Goal: Task Accomplishment & Management: Use online tool/utility

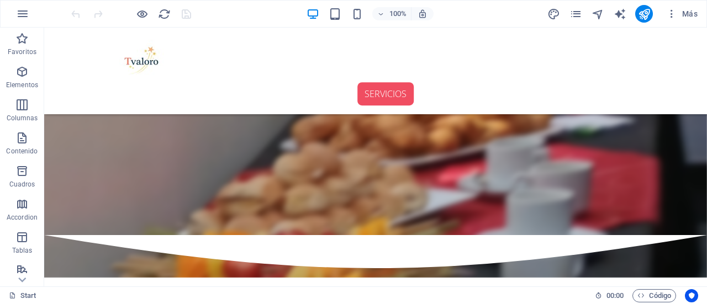
scroll to position [1126, 0]
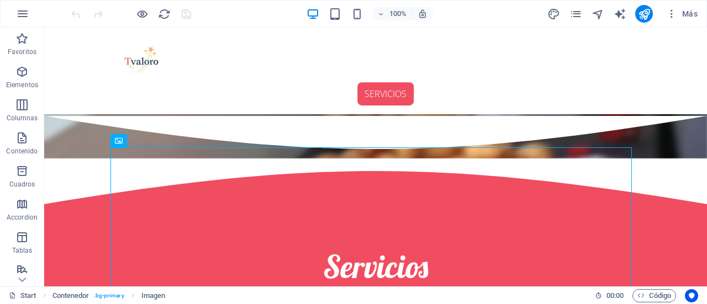
scroll to position [1015, 0]
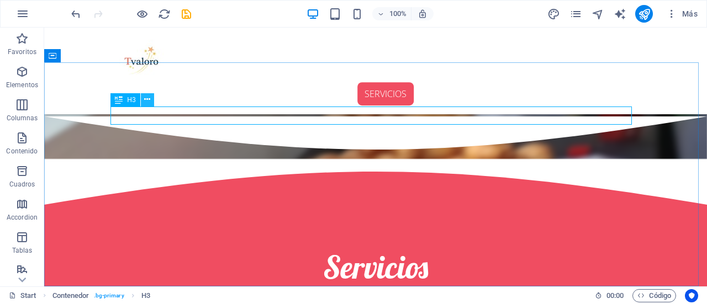
click at [145, 100] on icon at bounding box center [147, 100] width 6 height 12
click at [146, 103] on icon at bounding box center [147, 100] width 6 height 12
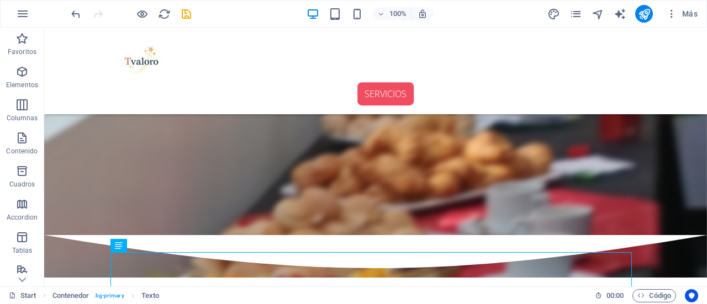
scroll to position [891, 0]
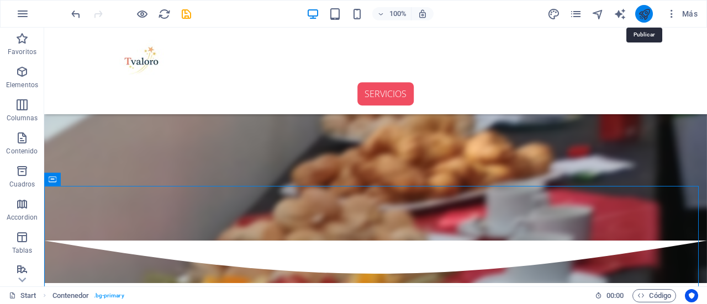
click at [642, 17] on icon "publish" at bounding box center [644, 14] width 13 height 13
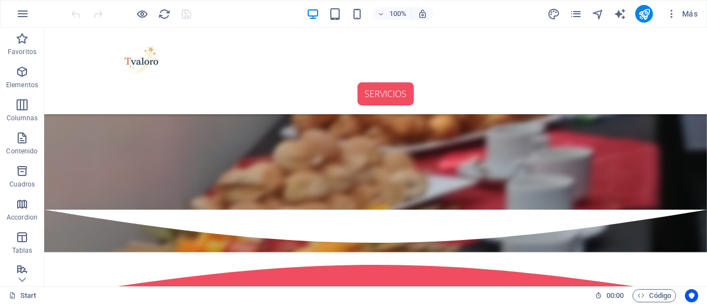
scroll to position [918, 0]
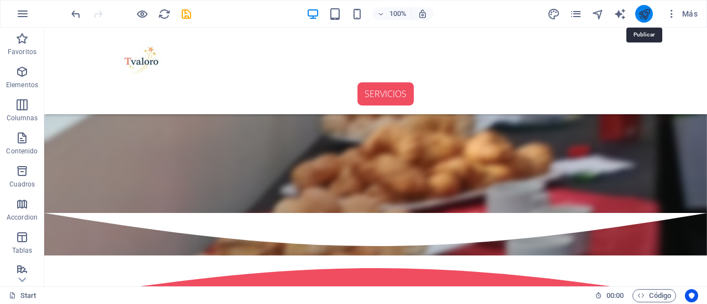
click at [645, 8] on icon "publish" at bounding box center [644, 14] width 13 height 13
